Goal: Task Accomplishment & Management: Complete application form

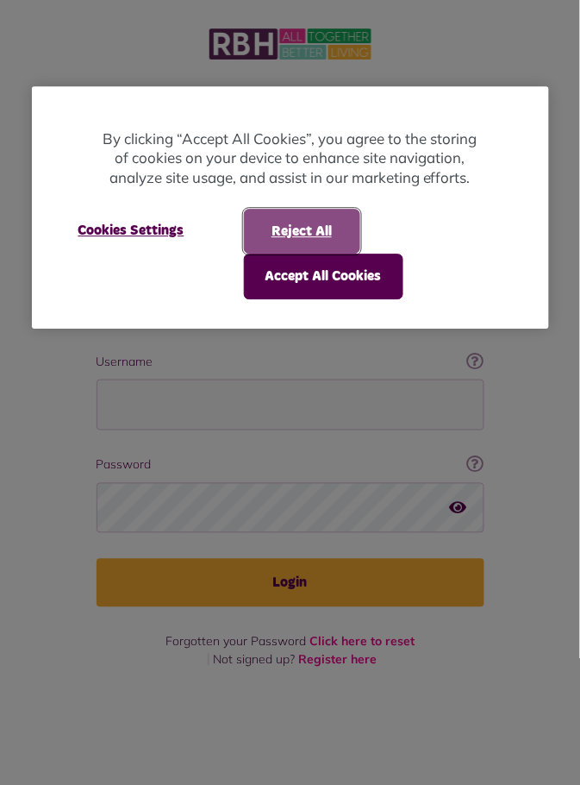
click at [330, 239] on button "Reject All" at bounding box center [302, 231] width 116 height 45
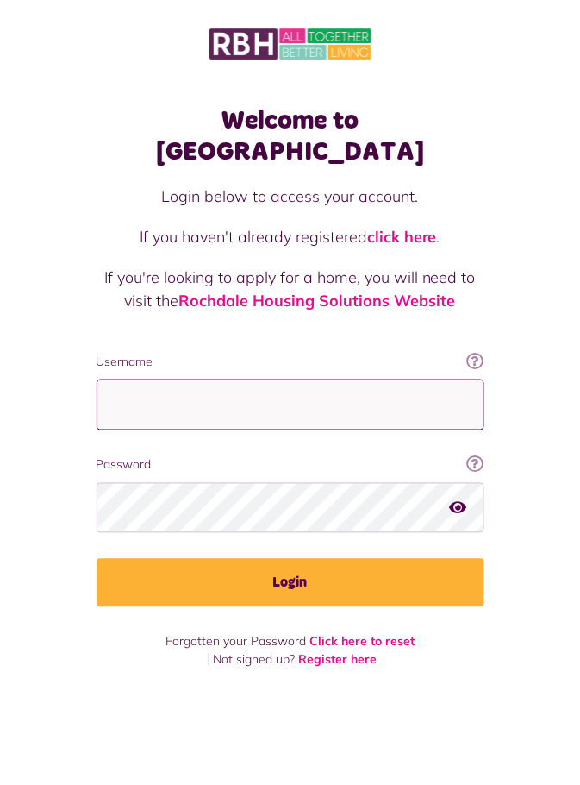
click at [183, 379] on input "Username" at bounding box center [291, 404] width 388 height 51
type input "**********"
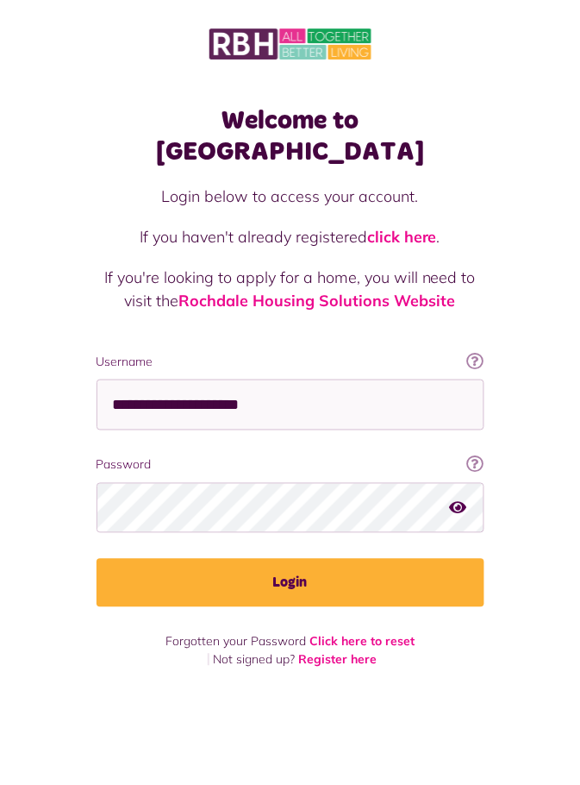
click at [97, 559] on button "Login" at bounding box center [291, 583] width 388 height 48
click at [306, 559] on button "Login" at bounding box center [291, 583] width 388 height 48
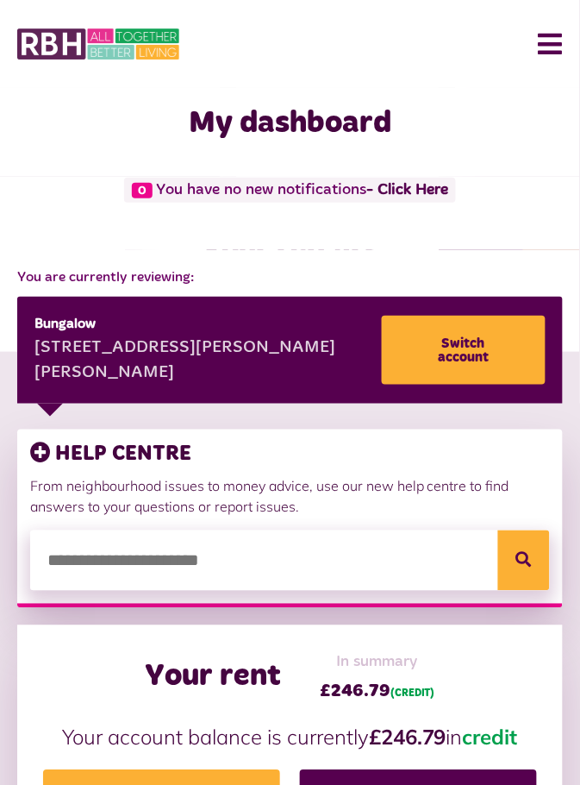
click at [563, 49] on button "Menu" at bounding box center [544, 43] width 37 height 53
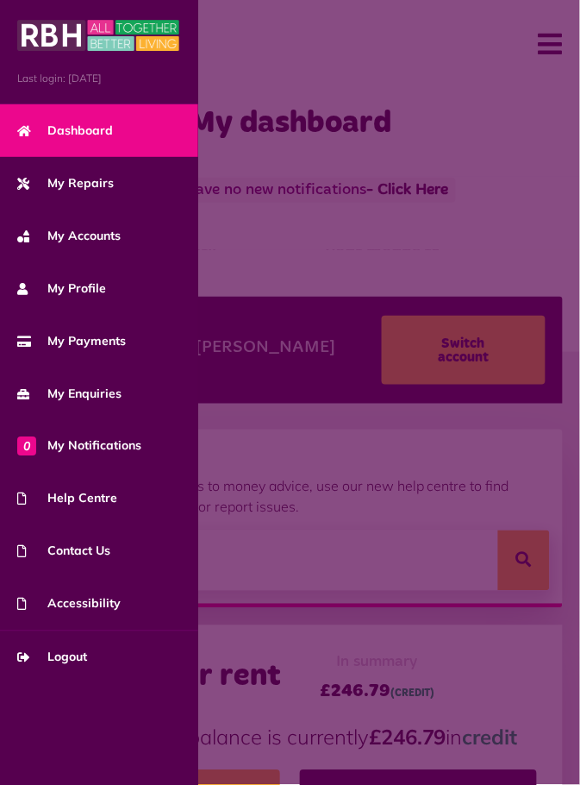
click at [103, 189] on span "My Repairs" at bounding box center [65, 183] width 97 height 18
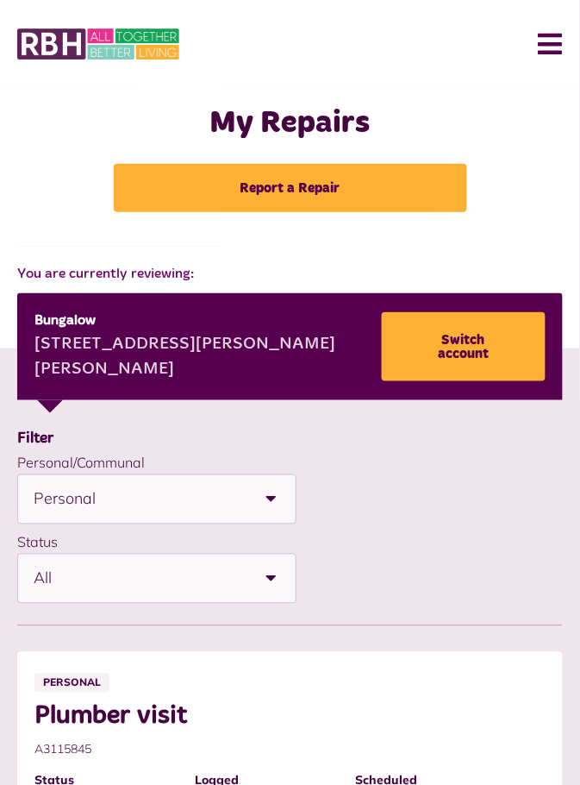
click at [392, 190] on link "Report a Repair" at bounding box center [290, 188] width 353 height 48
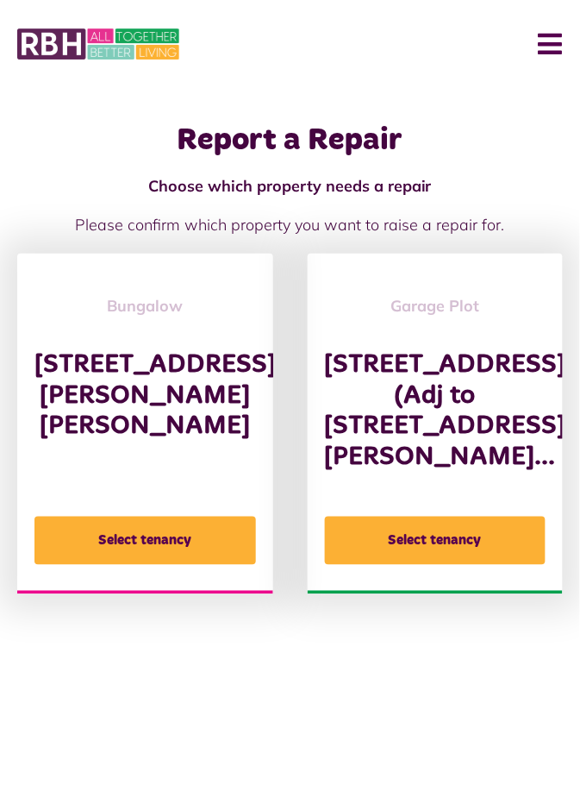
click at [177, 539] on button "Select tenancy" at bounding box center [145, 540] width 222 height 48
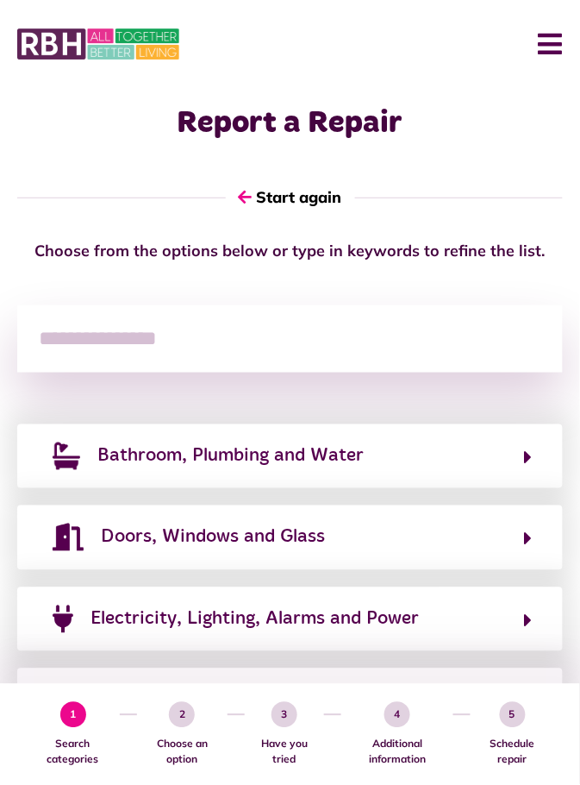
click at [521, 607] on button "Electricity, Lighting, Alarms and Power" at bounding box center [289, 618] width 485 height 29
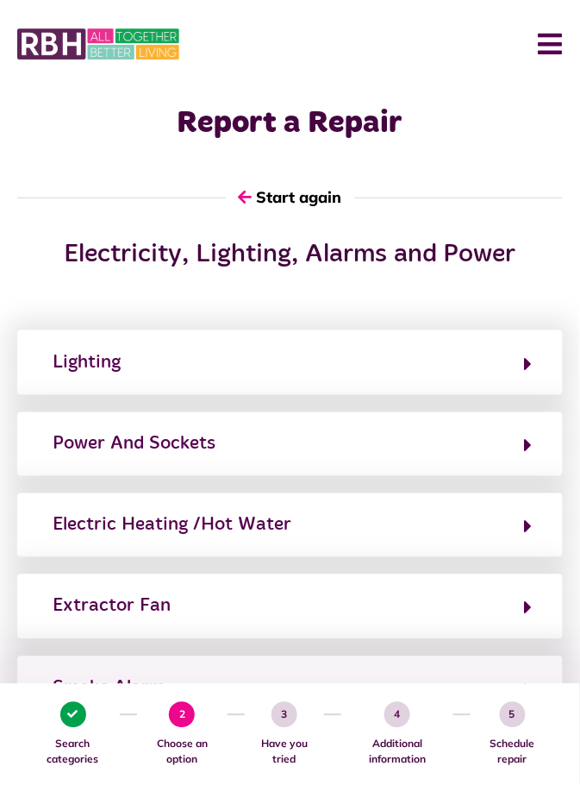
click at [527, 518] on icon "button" at bounding box center [529, 526] width 8 height 21
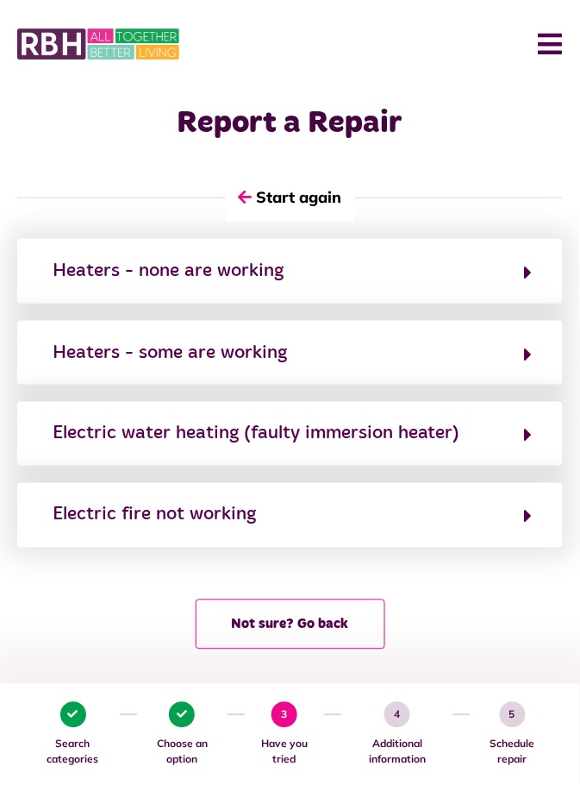
click at [528, 269] on icon "button" at bounding box center [529, 272] width 8 height 21
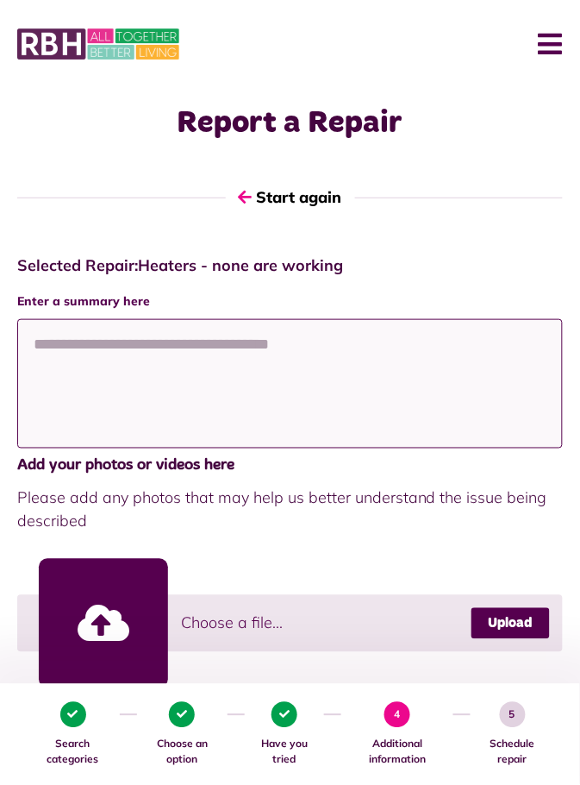
click at [55, 339] on textarea at bounding box center [290, 383] width 546 height 129
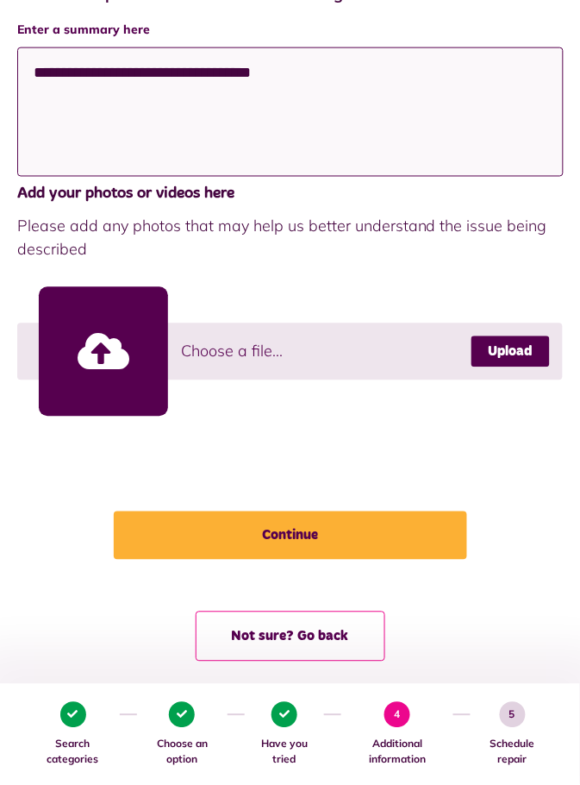
scroll to position [276, 0]
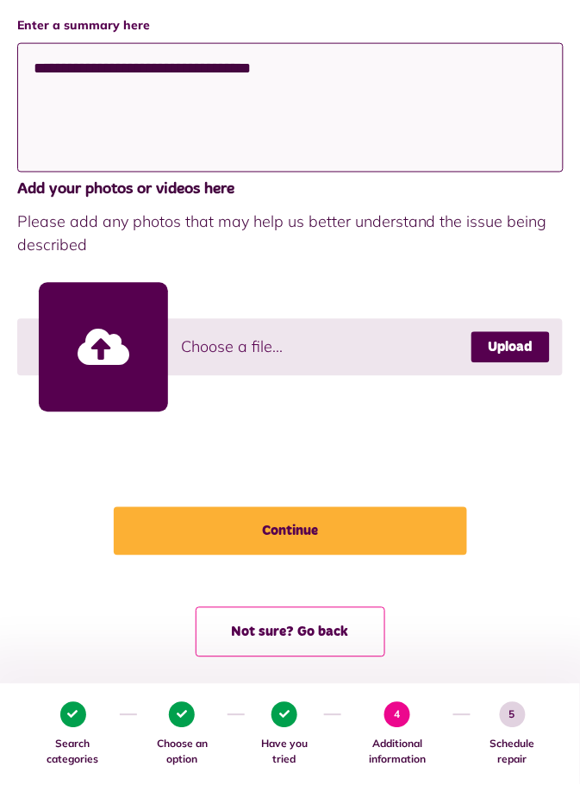
type textarea "**********"
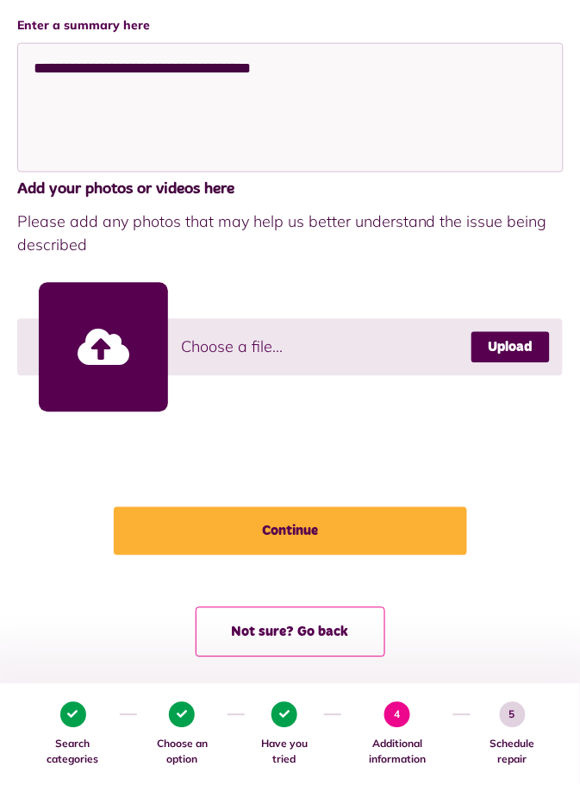
click at [306, 527] on button "Continue" at bounding box center [290, 531] width 353 height 48
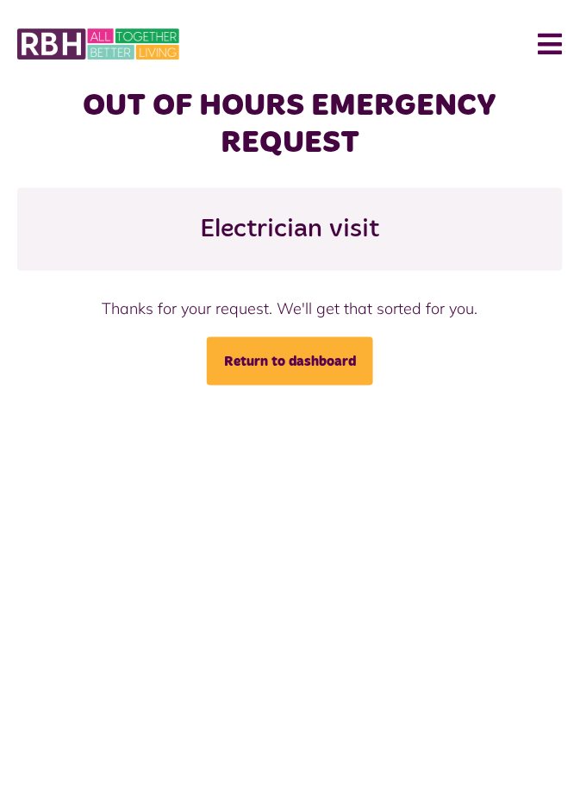
click at [306, 356] on link "Return to dashboard" at bounding box center [290, 361] width 166 height 48
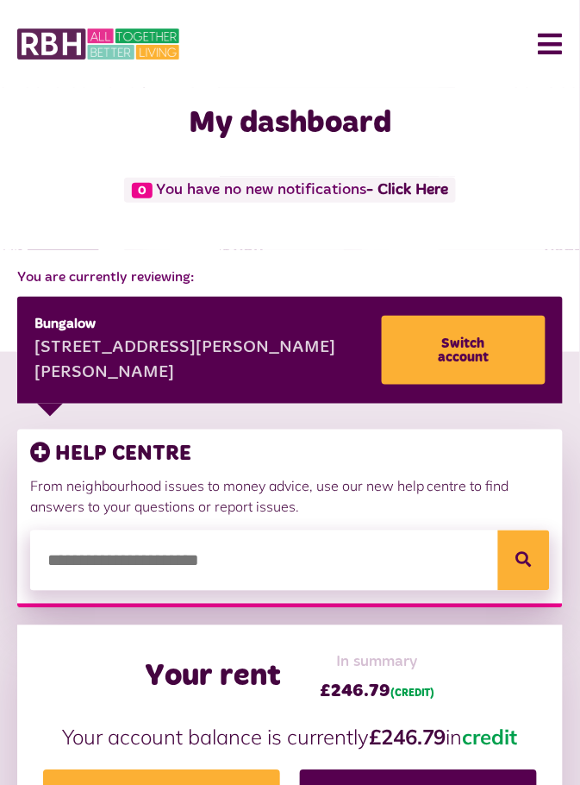
click at [555, 47] on button "Menu" at bounding box center [544, 43] width 37 height 53
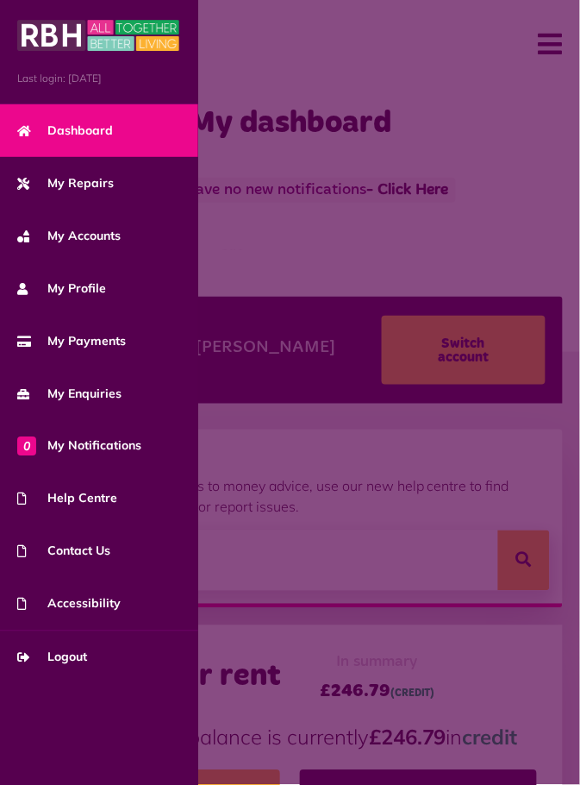
click at [81, 181] on span "My Repairs" at bounding box center [65, 183] width 97 height 18
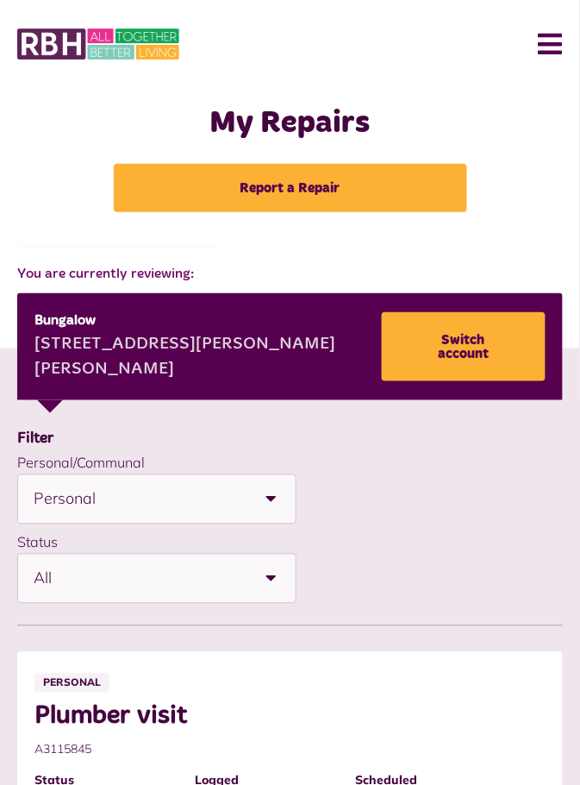
click at [552, 39] on button "Menu" at bounding box center [544, 43] width 37 height 53
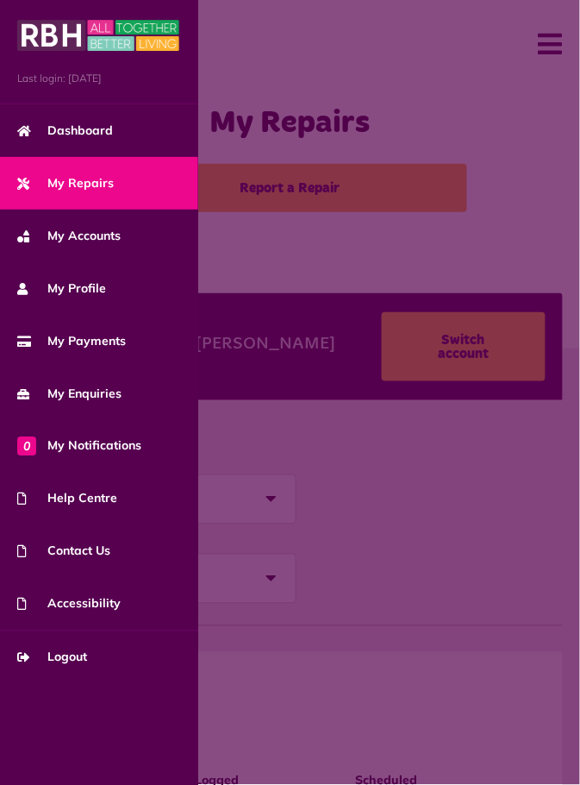
click at [91, 131] on span "Dashboard" at bounding box center [65, 131] width 96 height 18
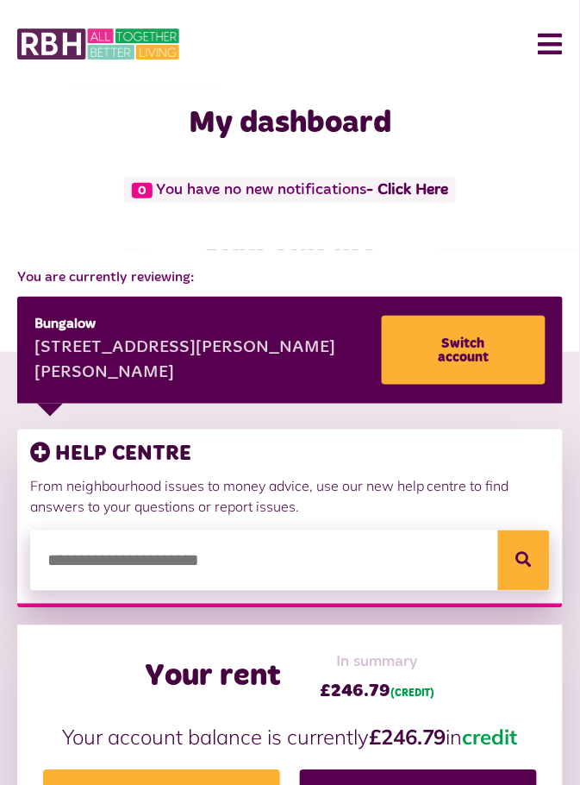
click at [546, 41] on button "Menu" at bounding box center [544, 43] width 37 height 53
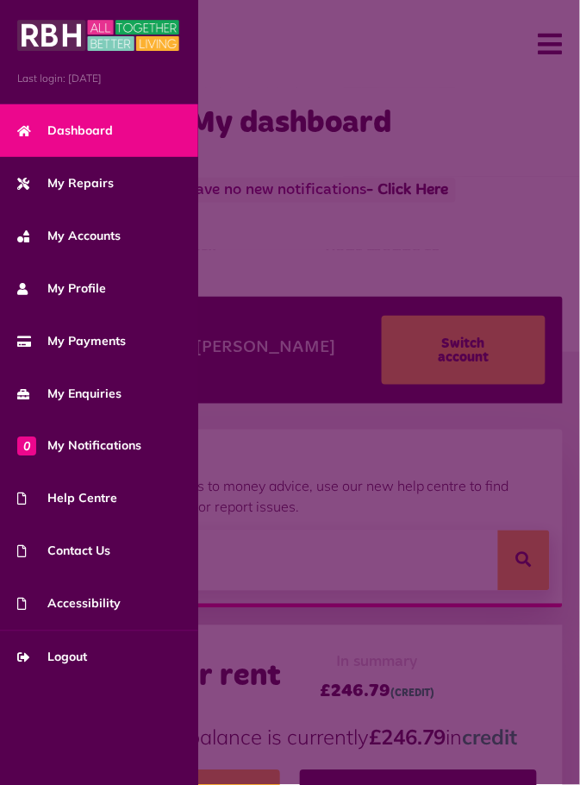
click at [549, 44] on span at bounding box center [290, 392] width 580 height 785
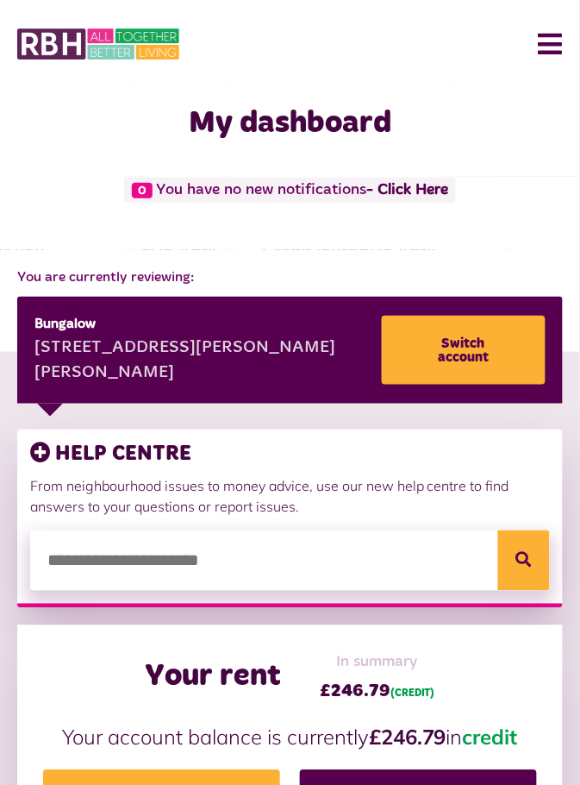
click at [560, 41] on button "Menu" at bounding box center [544, 43] width 37 height 53
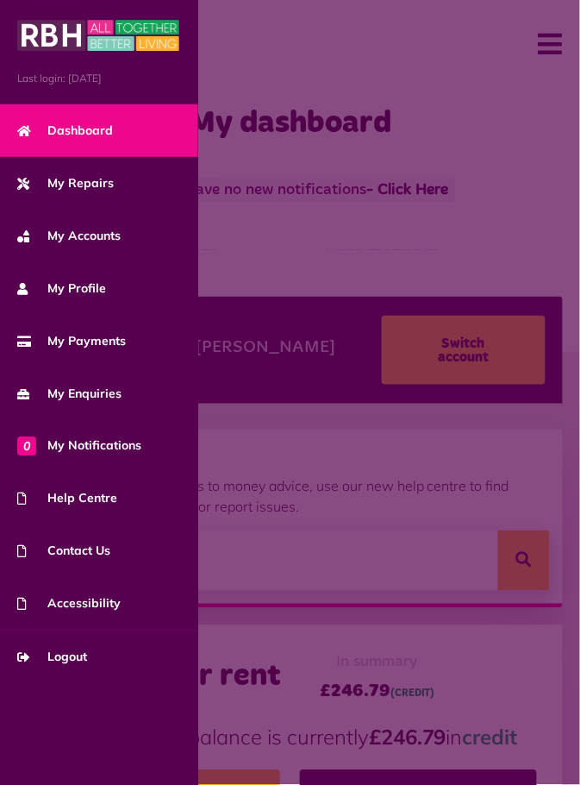
click at [75, 647] on link "Logout" at bounding box center [99, 657] width 198 height 53
